Goal: Task Accomplishment & Management: Manage account settings

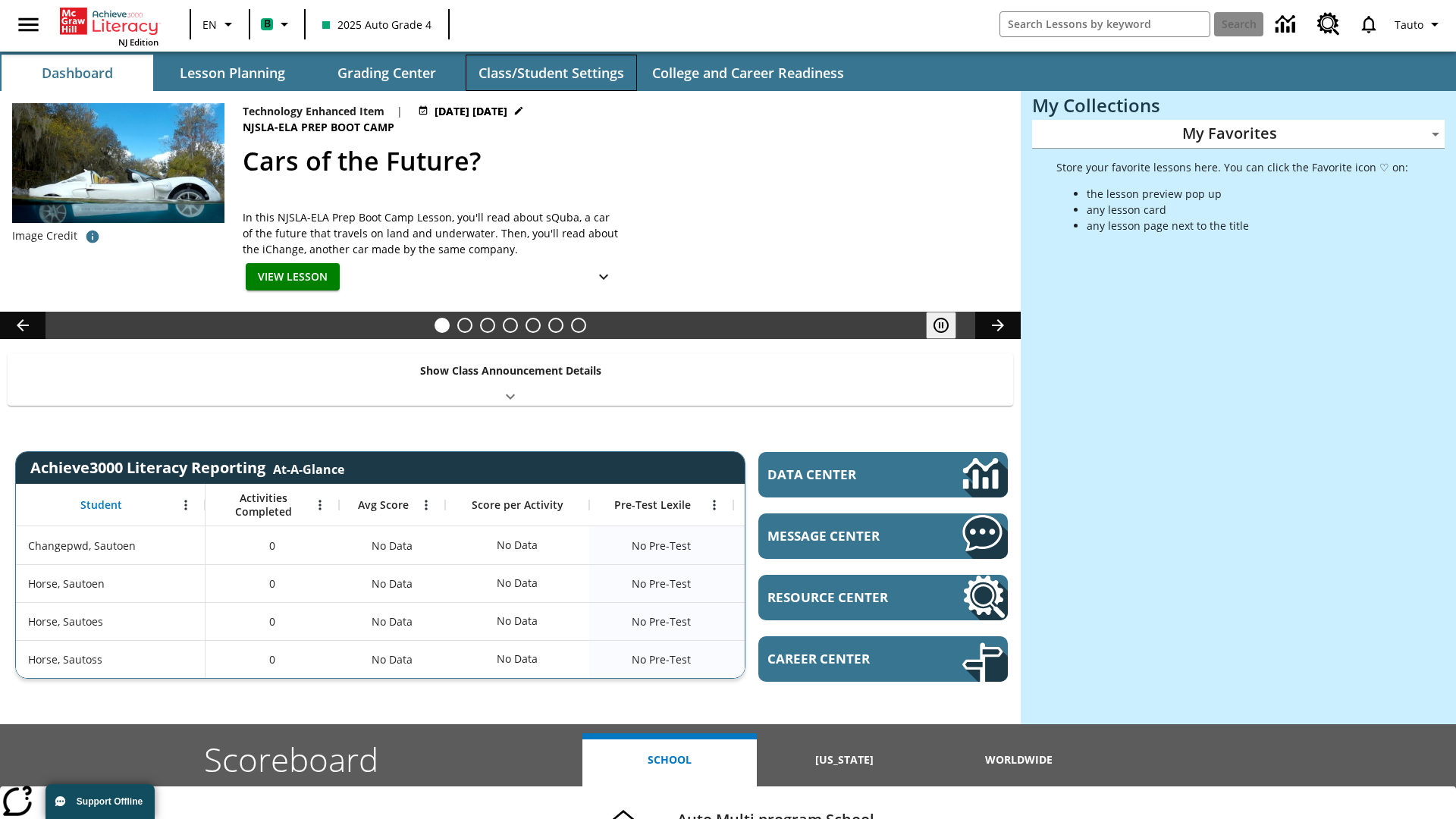
click at [550, 73] on button "Class/Student Settings" at bounding box center [551, 73] width 171 height 37
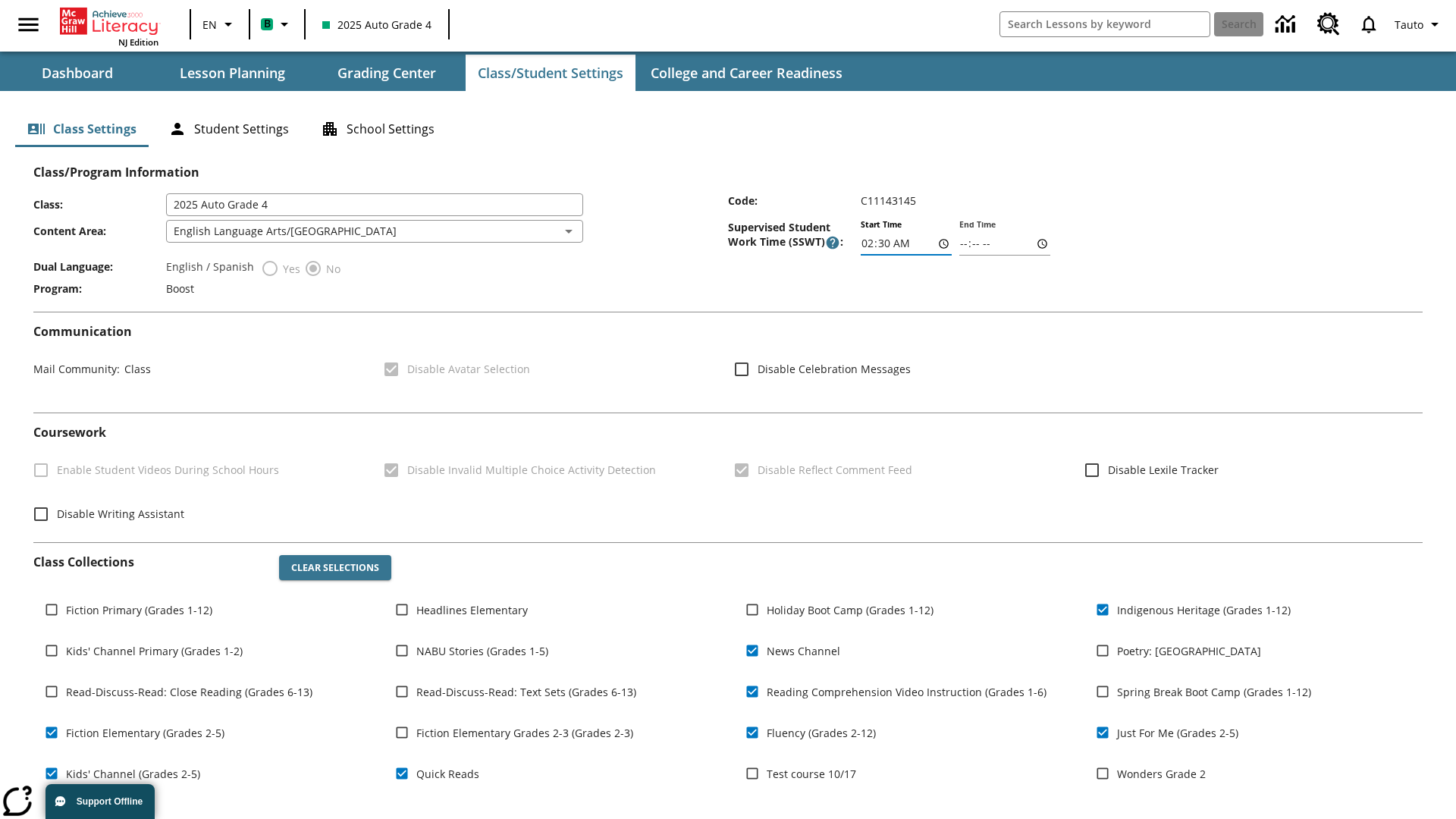
type input "03:30"
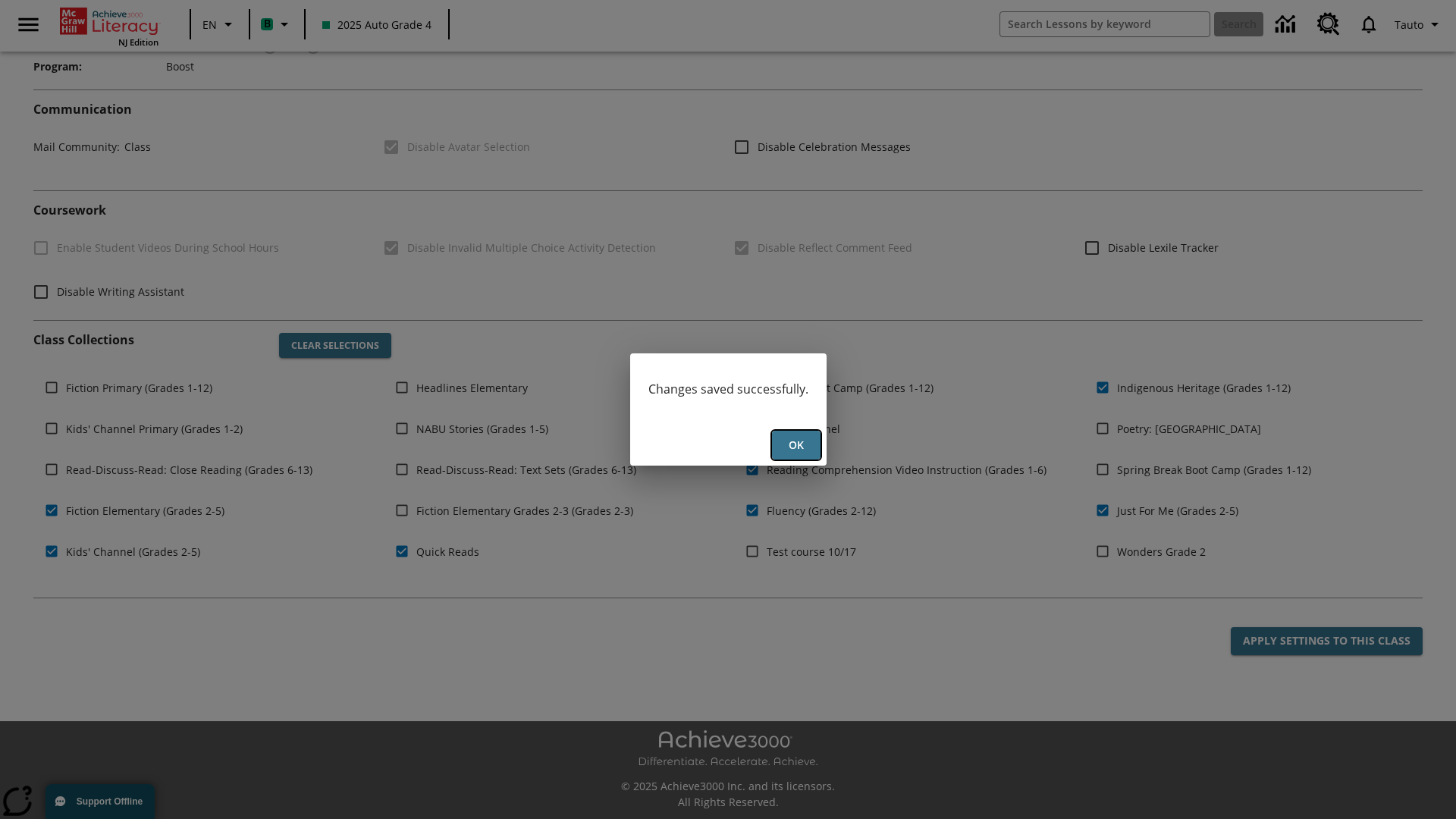
click at [795, 445] on button "Ok" at bounding box center [796, 445] width 48 height 29
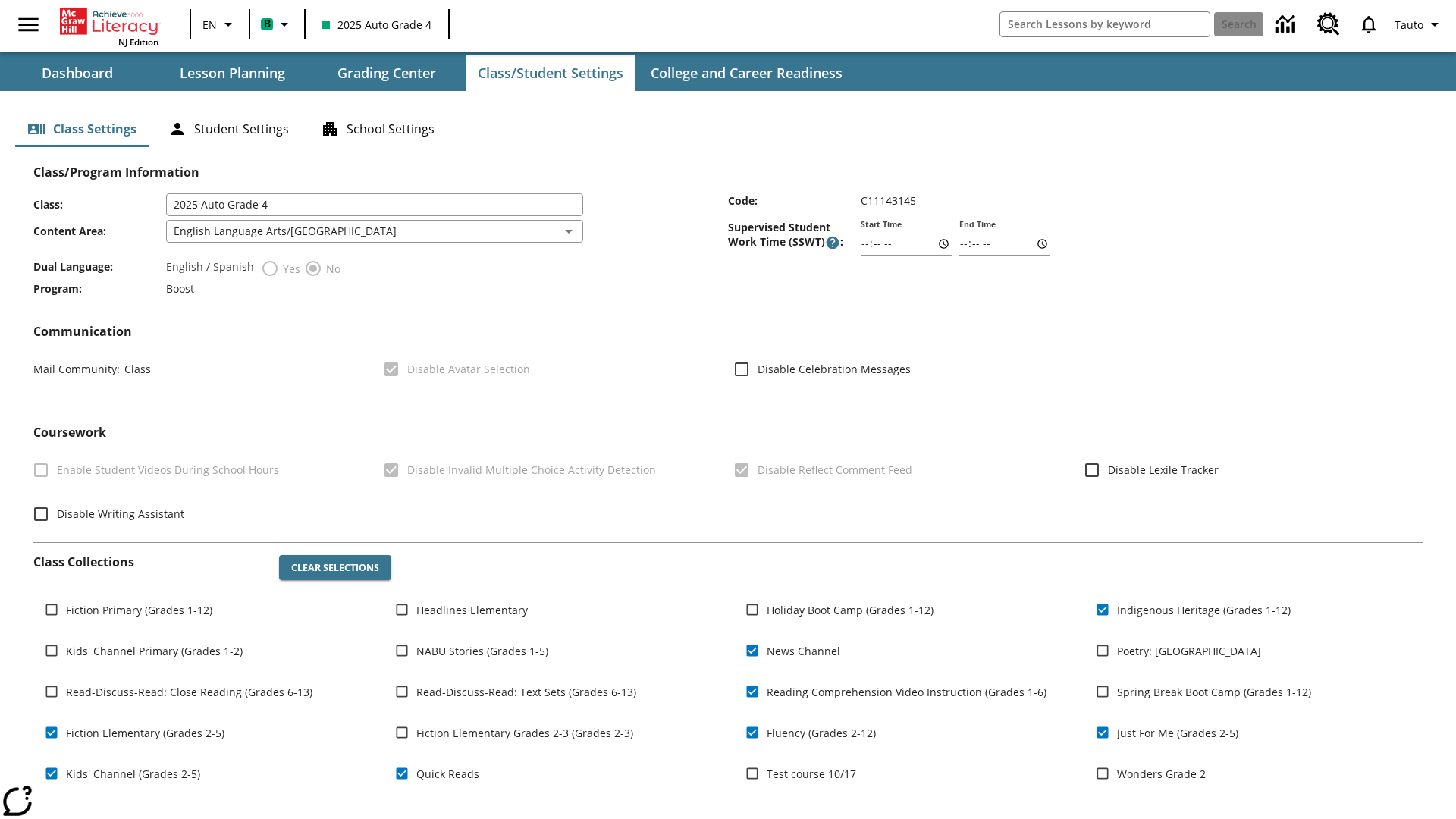
scroll to position [222, 0]
